Goal: Download file/media

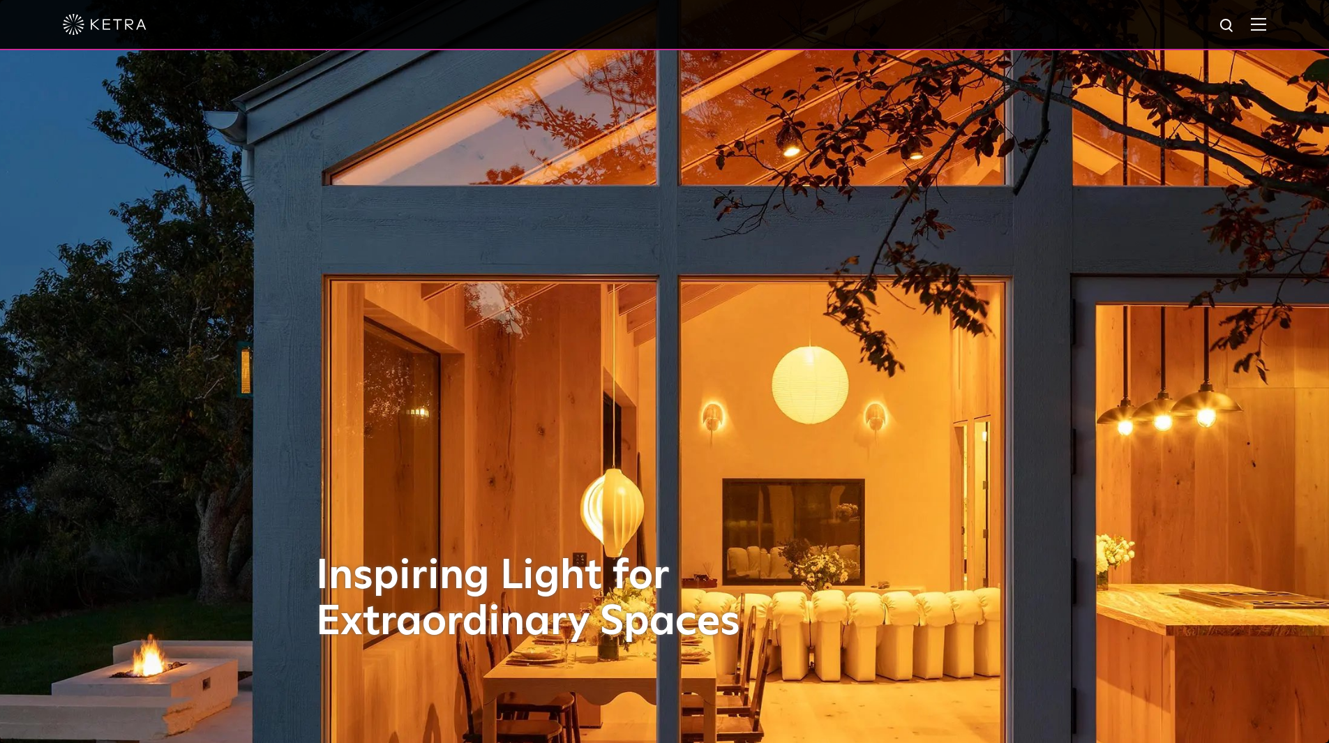
click at [1266, 22] on img at bounding box center [1258, 23] width 15 height 13
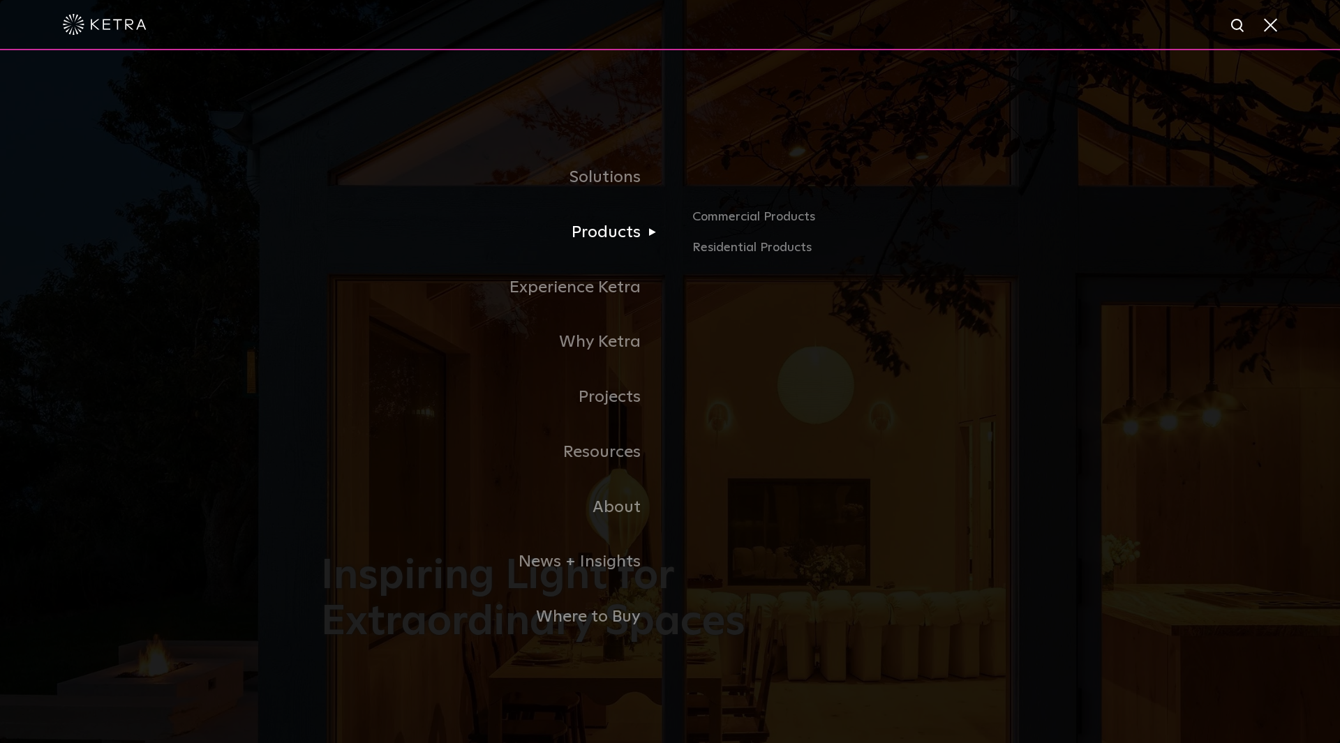
click at [631, 230] on link "Products" at bounding box center [495, 232] width 349 height 55
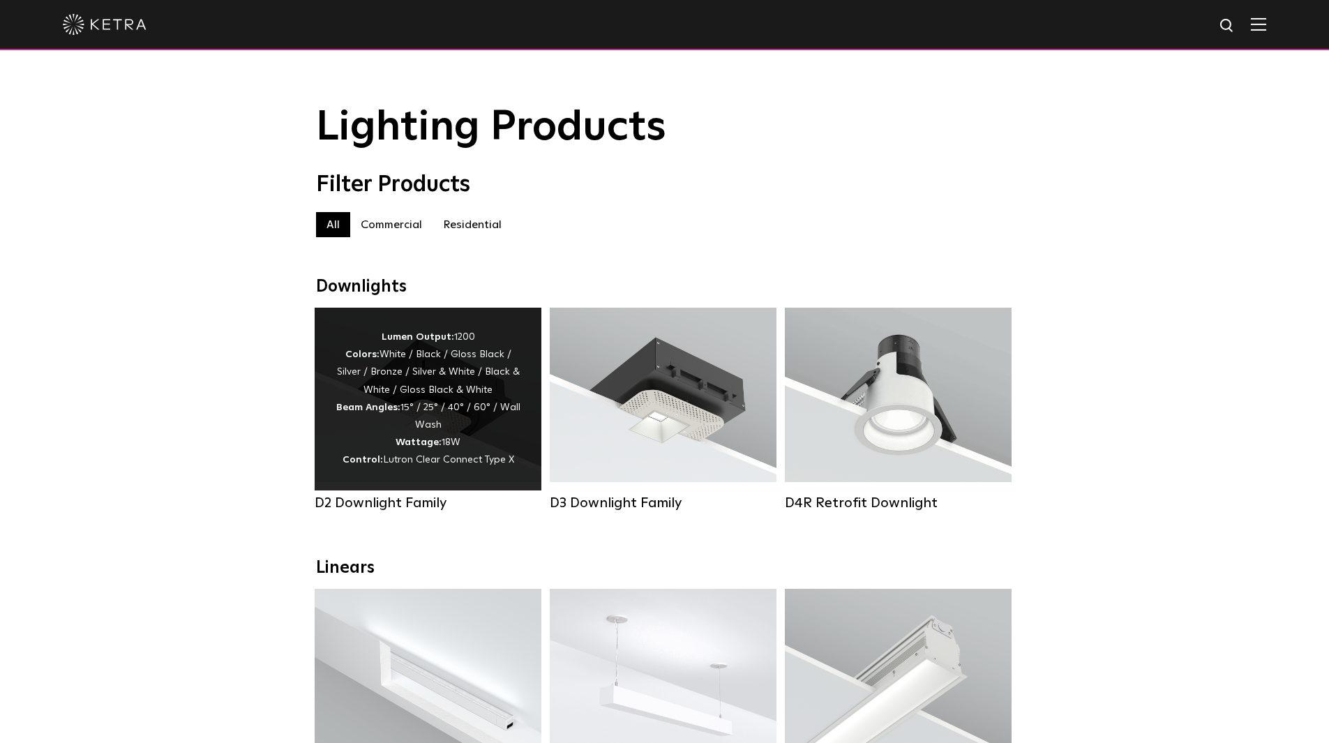
click at [457, 402] on div "Lumen Output: 1200 Colors: White / Black / Gloss Black / Silver / Bronze / Silv…" at bounding box center [428, 399] width 185 height 141
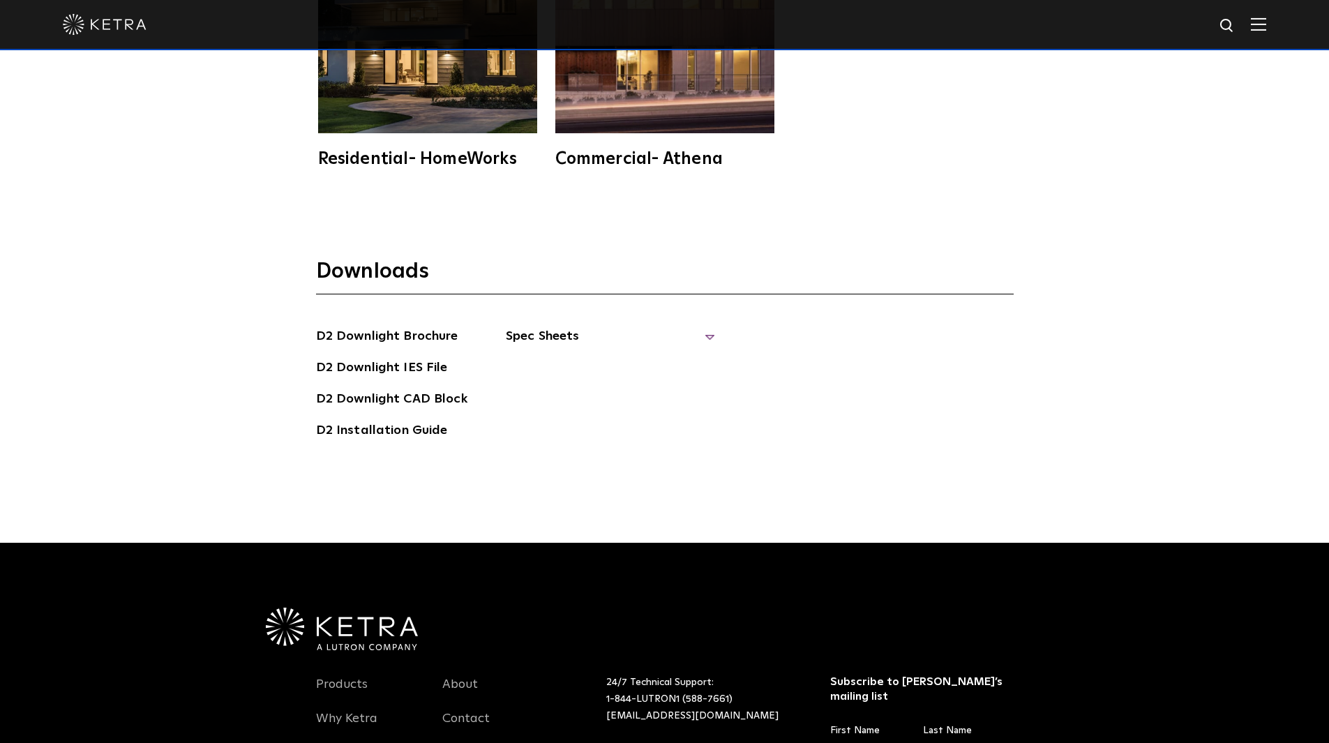
scroll to position [4117, 0]
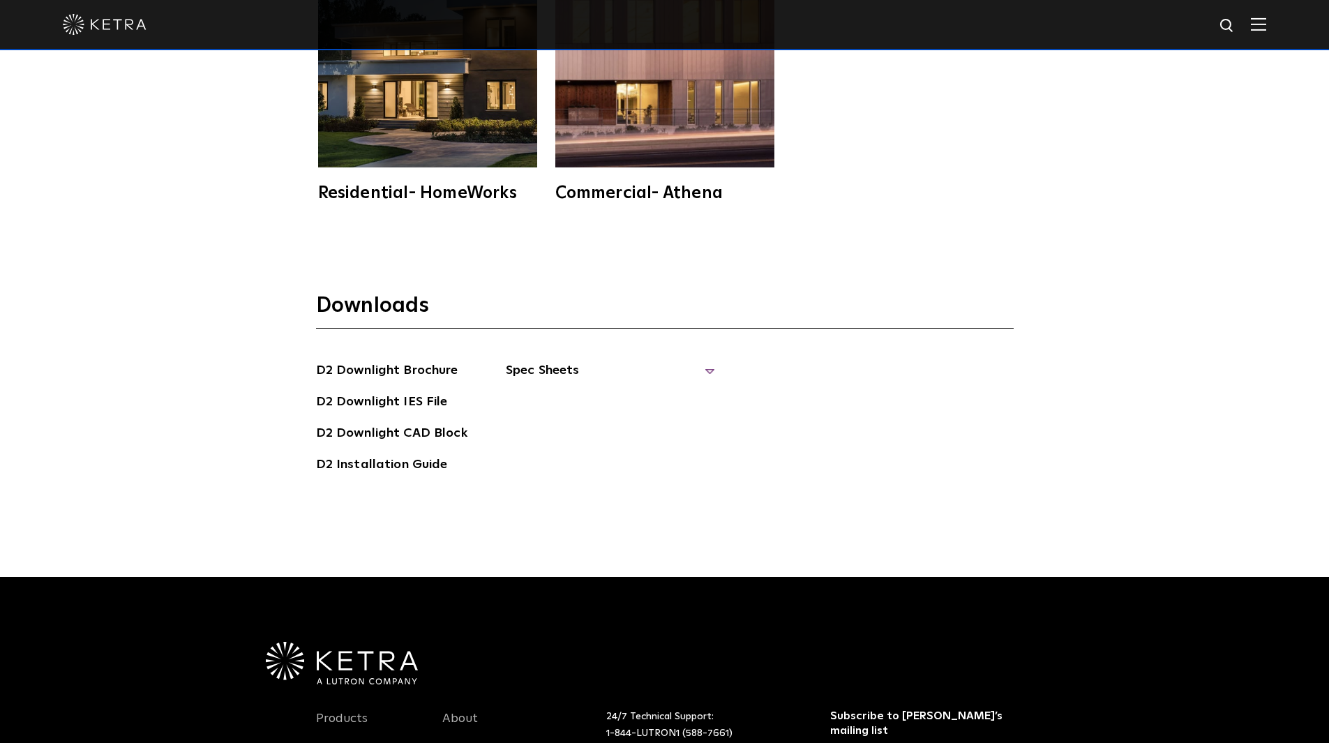
click at [528, 361] on span "Spec Sheets" at bounding box center [610, 376] width 209 height 31
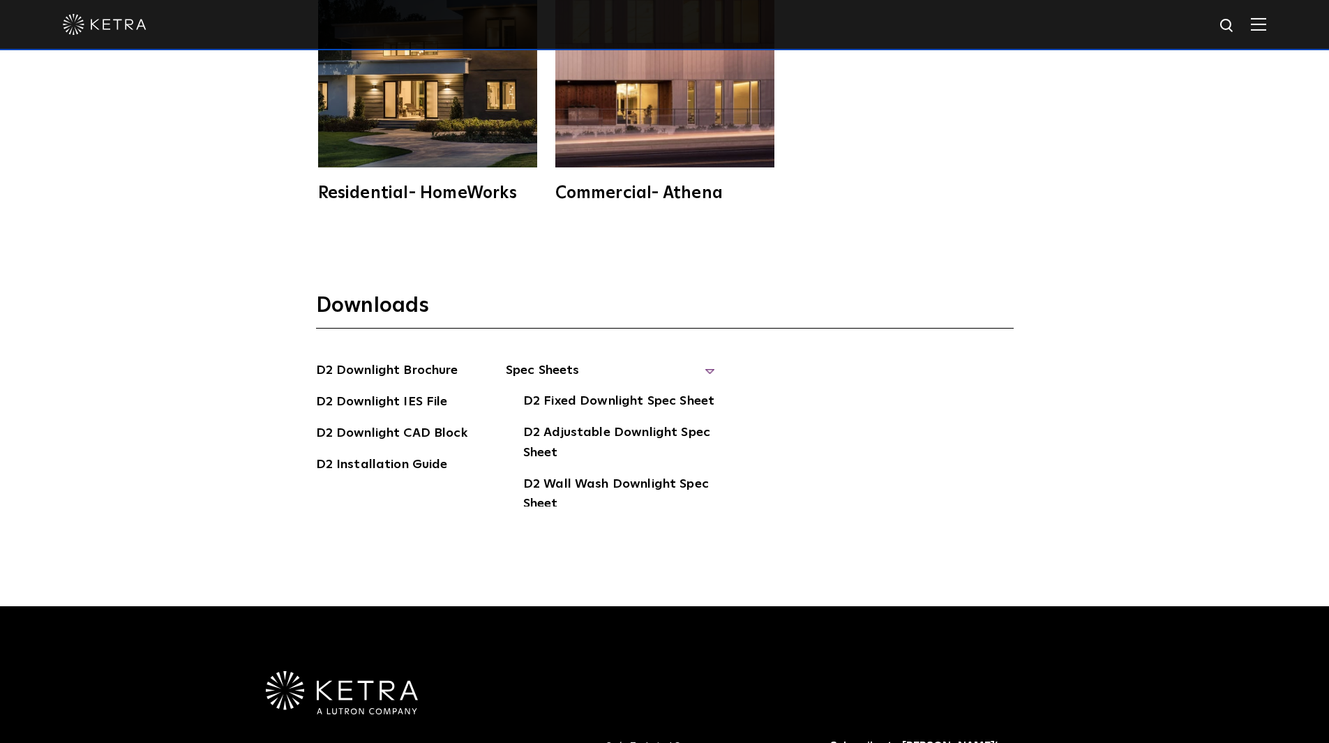
click at [536, 361] on span "Spec Sheets" at bounding box center [610, 376] width 209 height 31
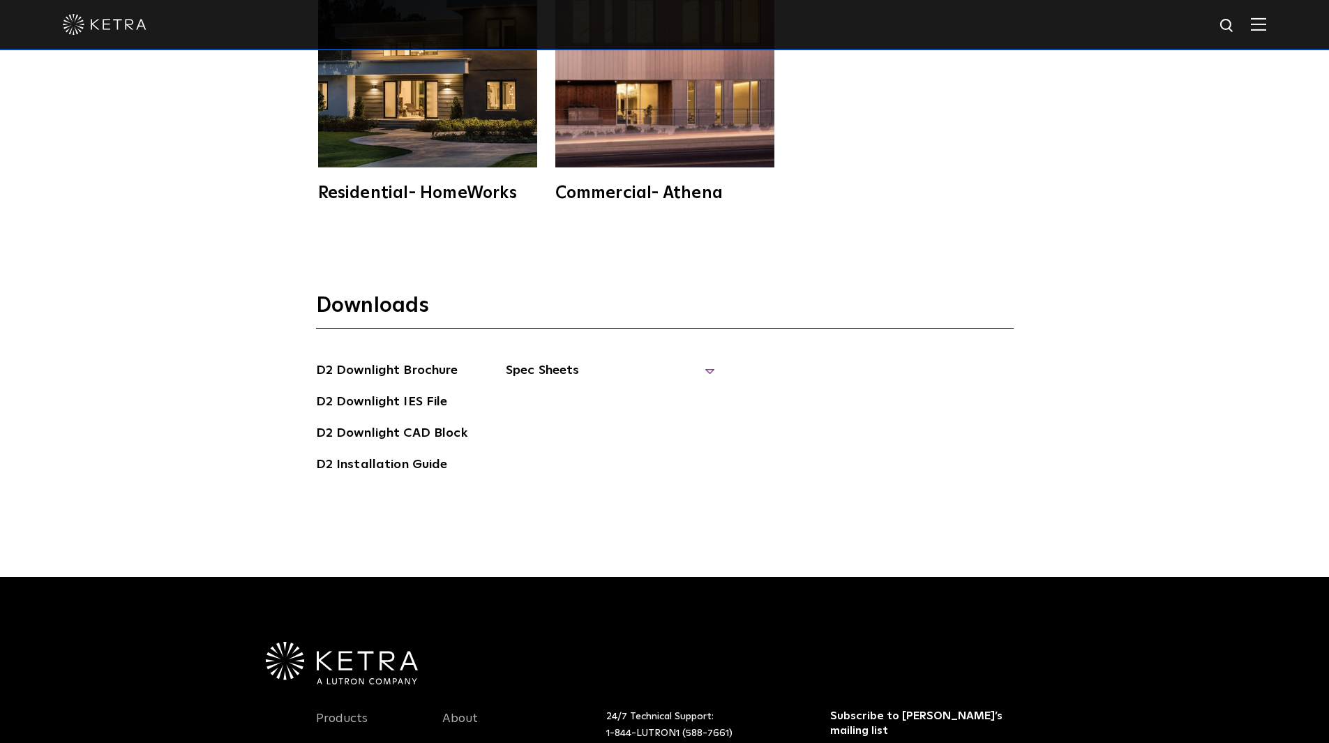
click at [546, 361] on span "Spec Sheets" at bounding box center [610, 376] width 209 height 31
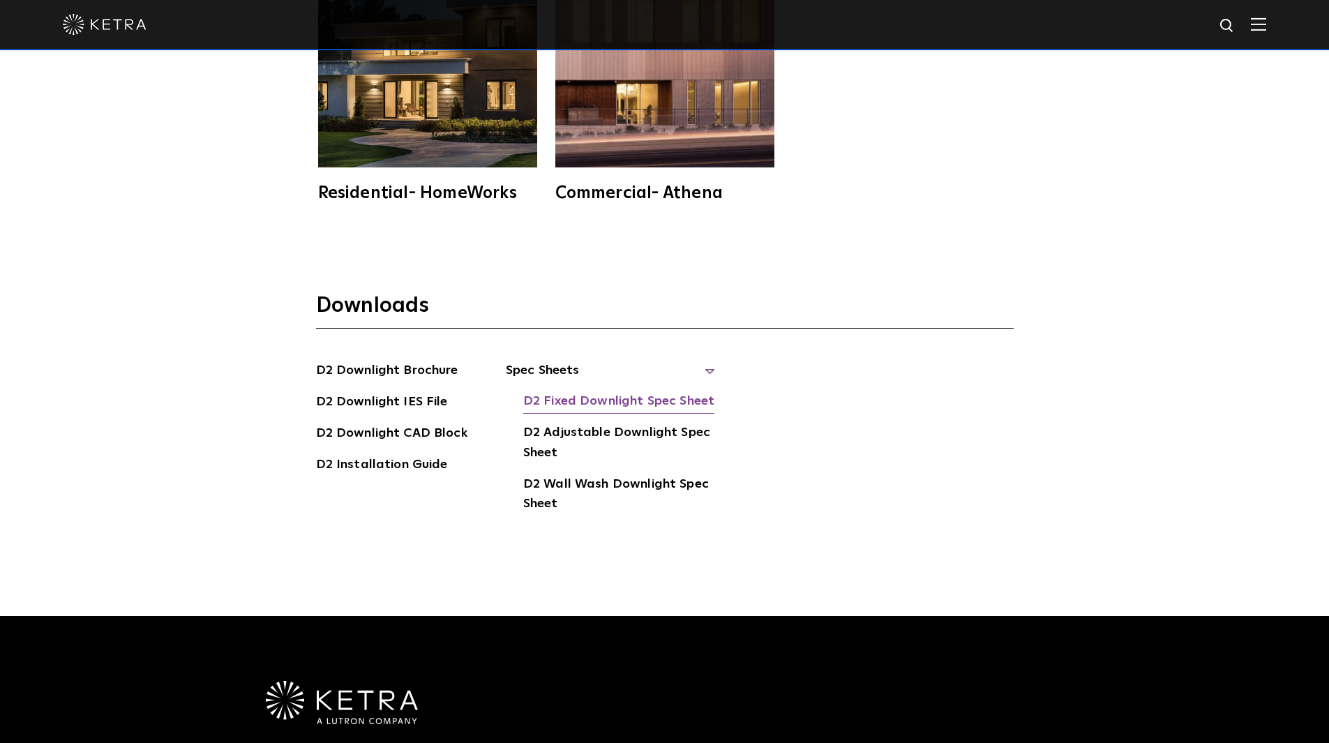
click at [548, 391] on link "D2 Fixed Downlight Spec Sheet" at bounding box center [618, 402] width 191 height 22
